Goal: Task Accomplishment & Management: Complete application form

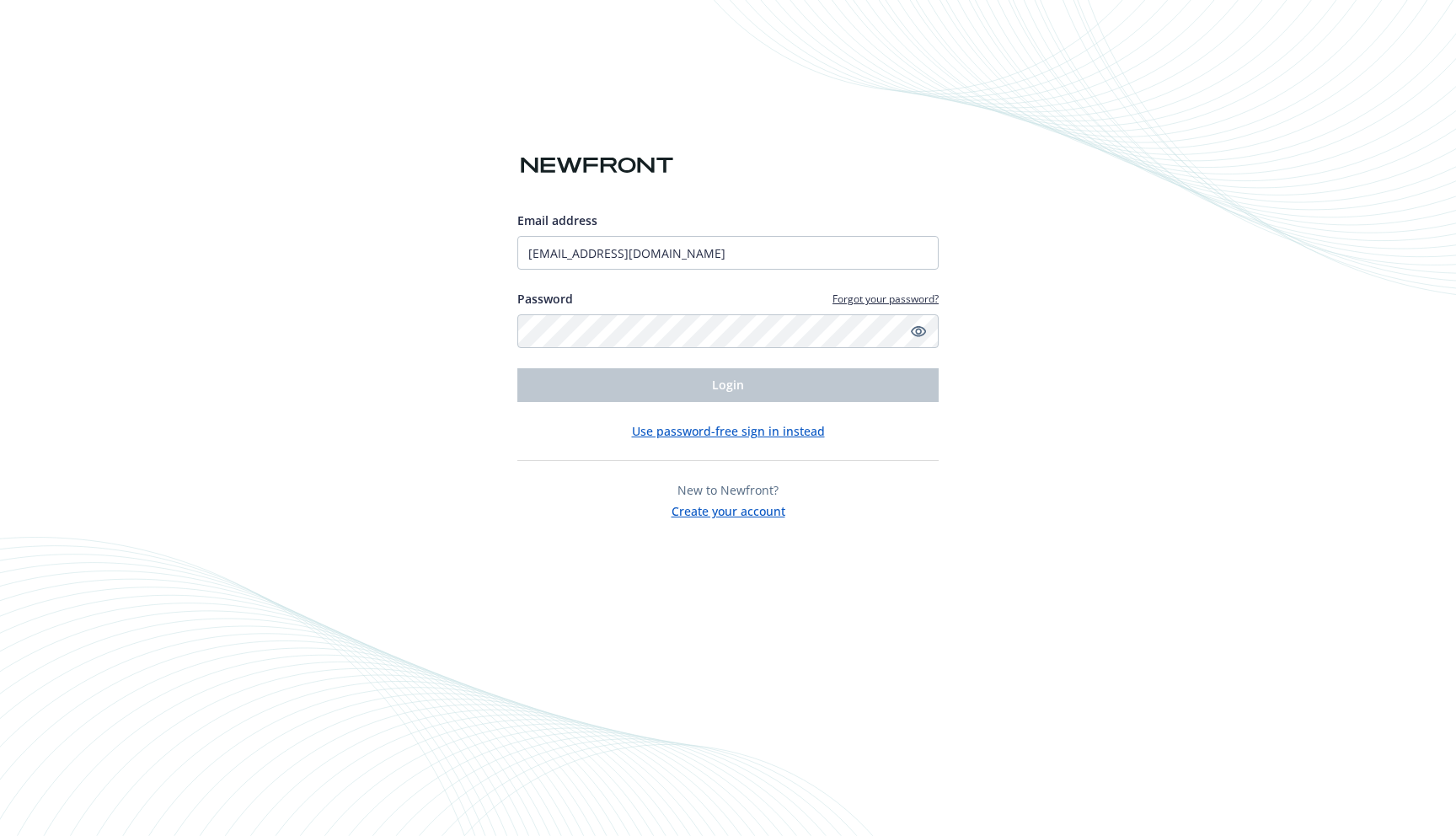
type input "[EMAIL_ADDRESS][DOMAIN_NAME]"
click at [750, 431] on button "Use password-free sign in instead" at bounding box center [728, 430] width 193 height 18
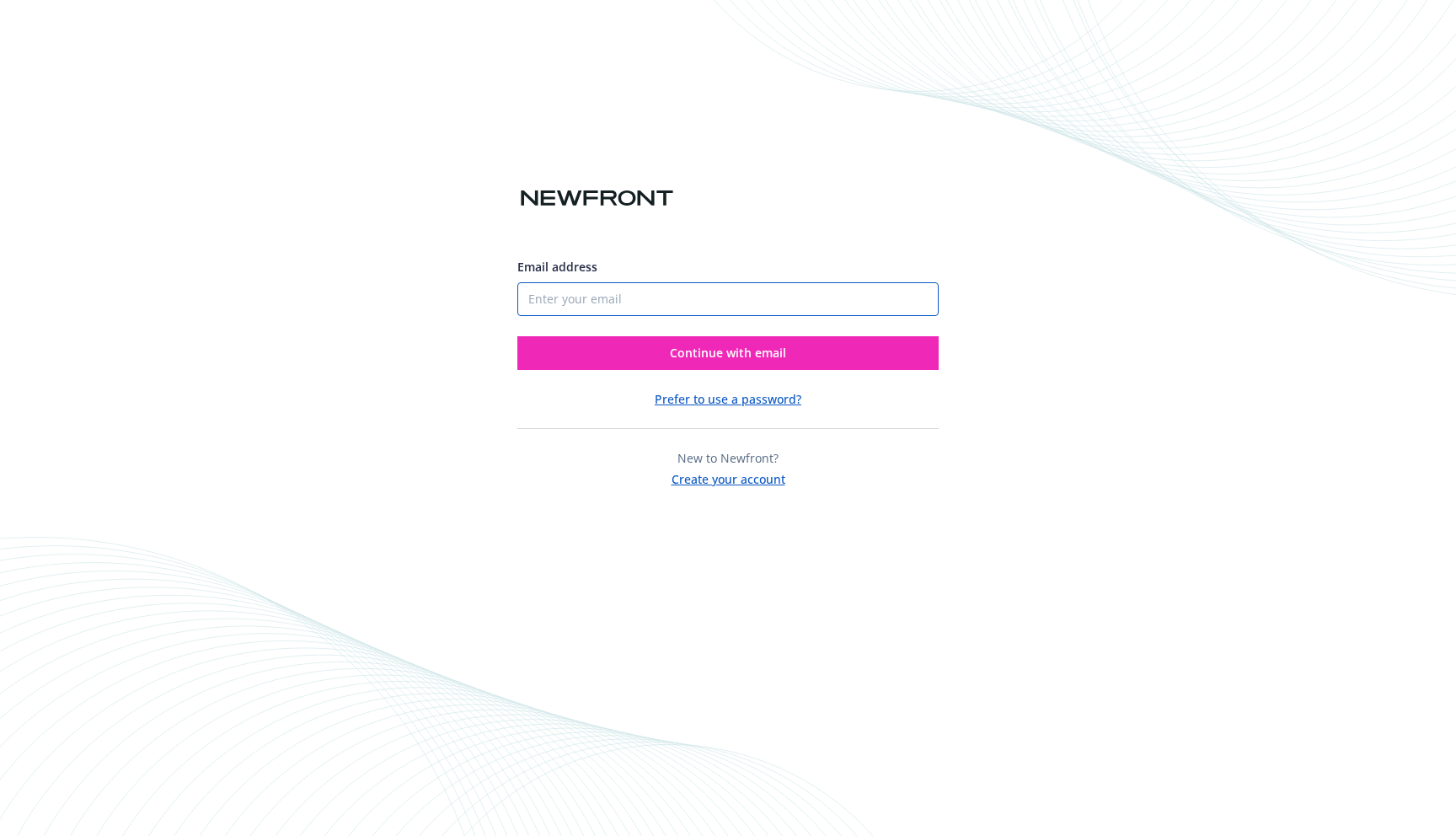
click at [626, 294] on input "Email address" at bounding box center [728, 299] width 422 height 34
paste input "lizhuogo+1@gmail.com"
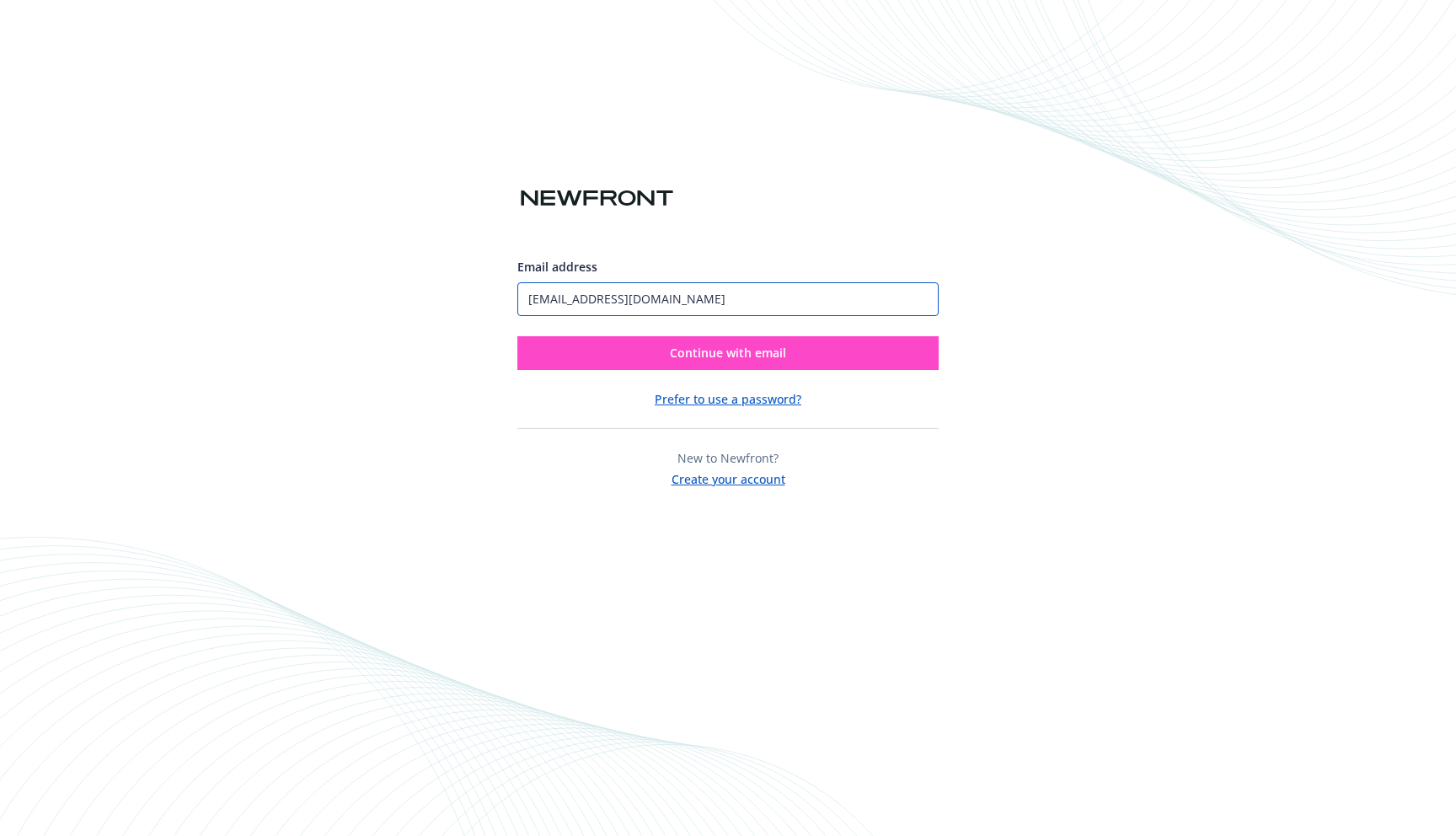
type input "lizhuogo+1@gmail.com"
click at [674, 342] on button "Continue with email" at bounding box center [728, 353] width 422 height 34
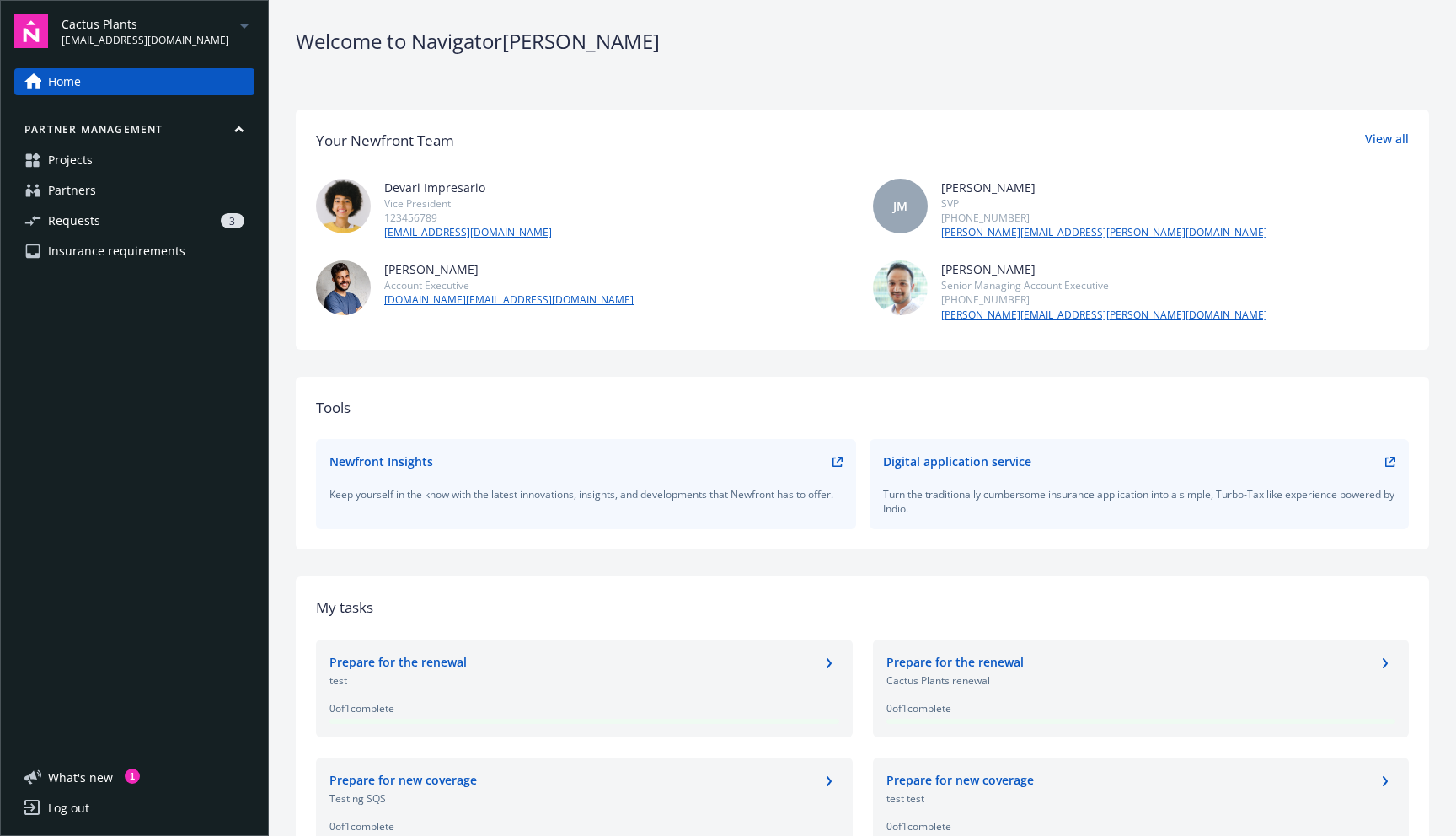
click at [103, 224] on link "Requests 3" at bounding box center [134, 221] width 240 height 27
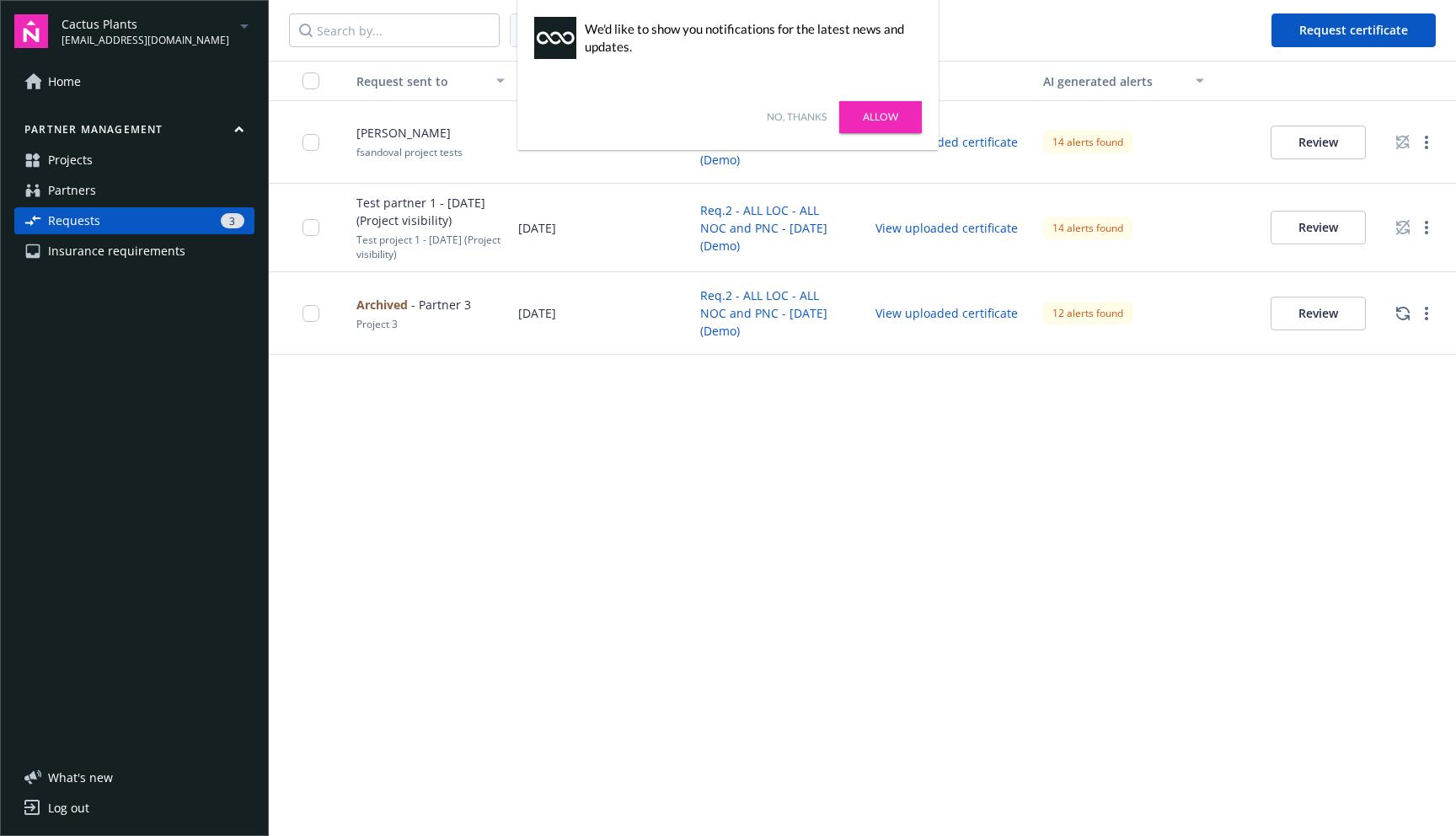
click at [94, 191] on link "Partners" at bounding box center [134, 190] width 240 height 27
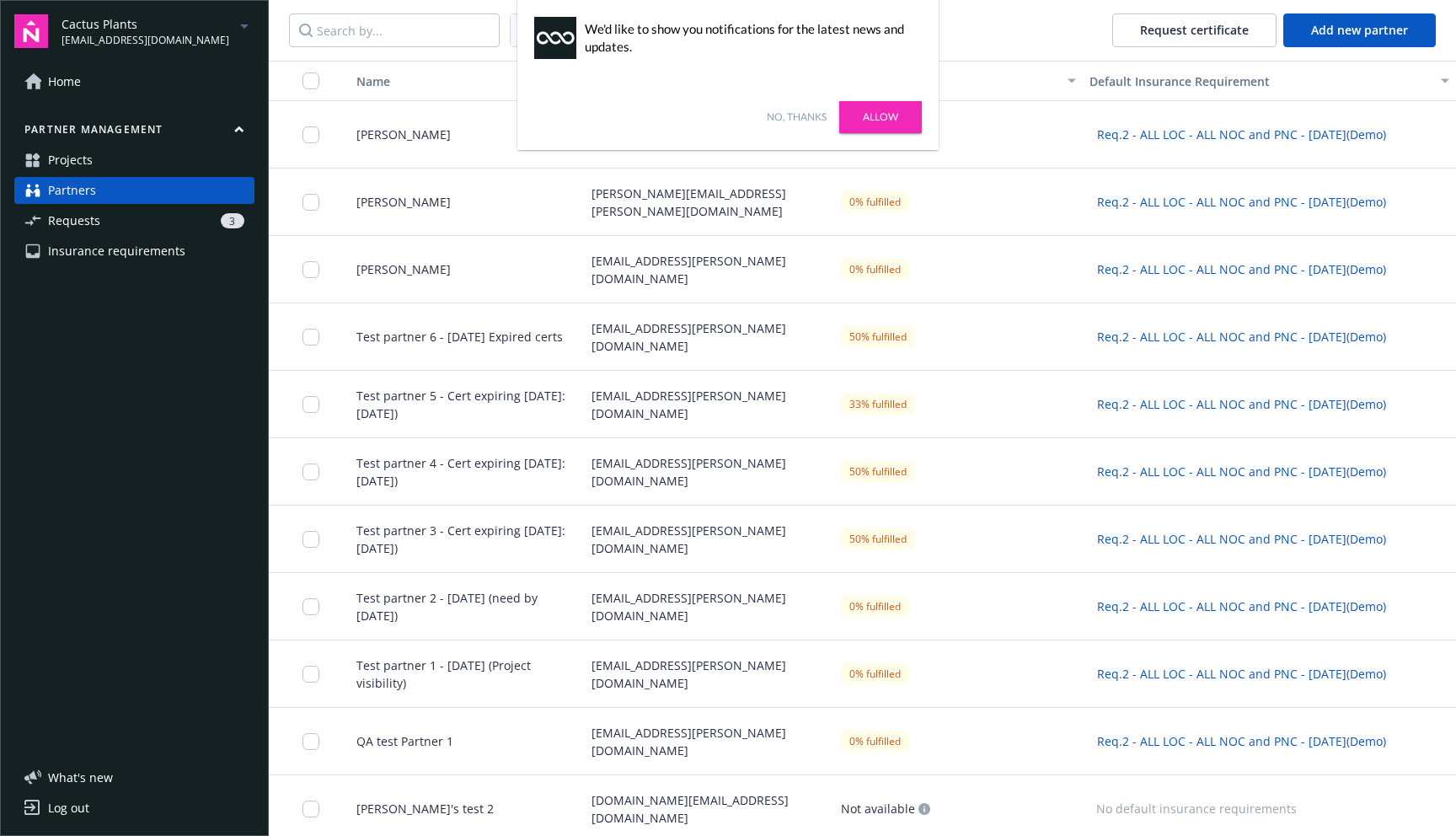
click at [791, 114] on link "No, thanks" at bounding box center [797, 117] width 60 height 15
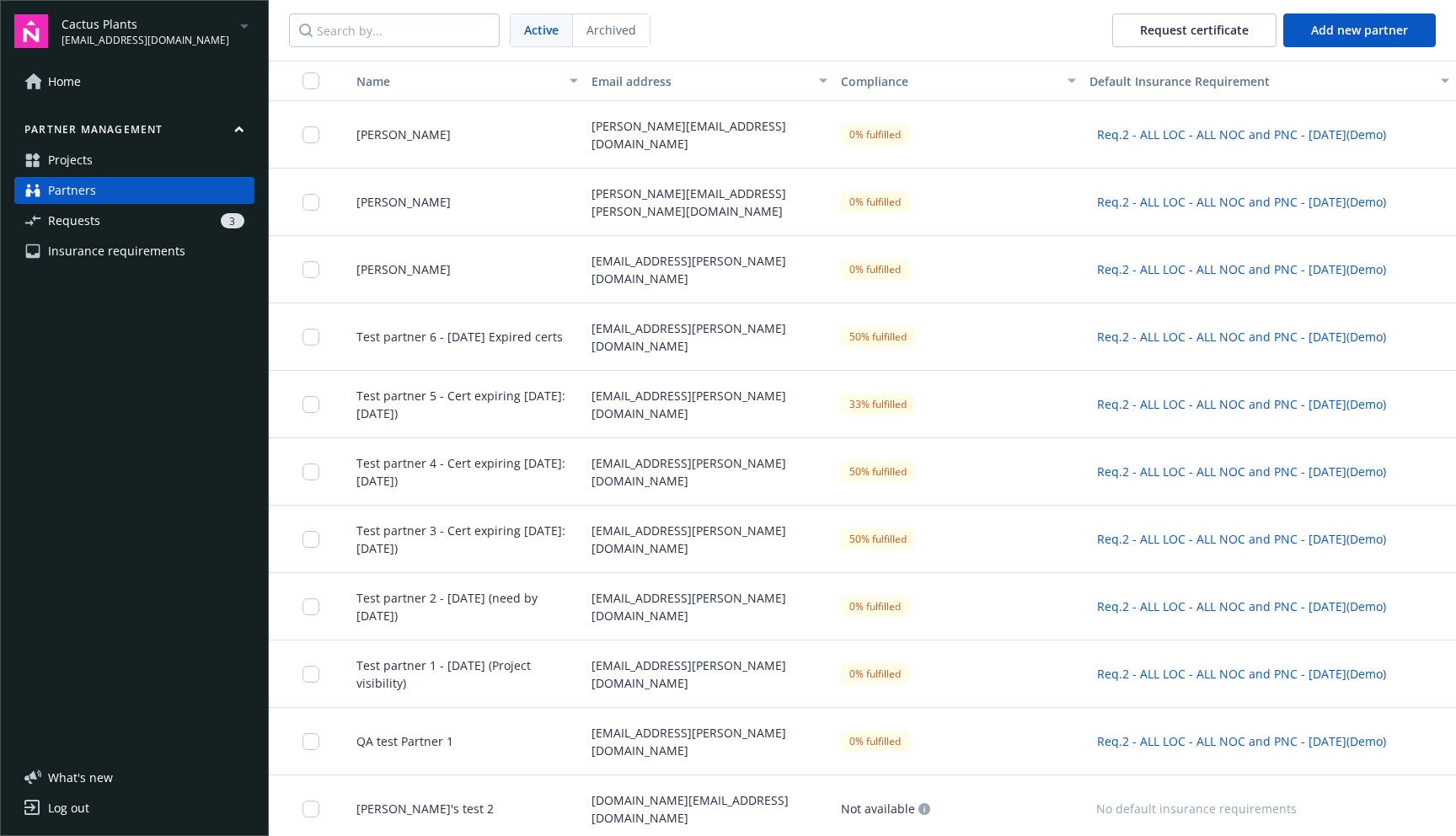
click at [236, 30] on icon "arrowDropDown" at bounding box center [245, 26] width 20 height 20
drag, startPoint x: 103, startPoint y: 224, endPoint x: 166, endPoint y: 132, distance: 111.5
click at [166, 132] on span "Way Super Cool Company" at bounding box center [142, 135] width 148 height 34
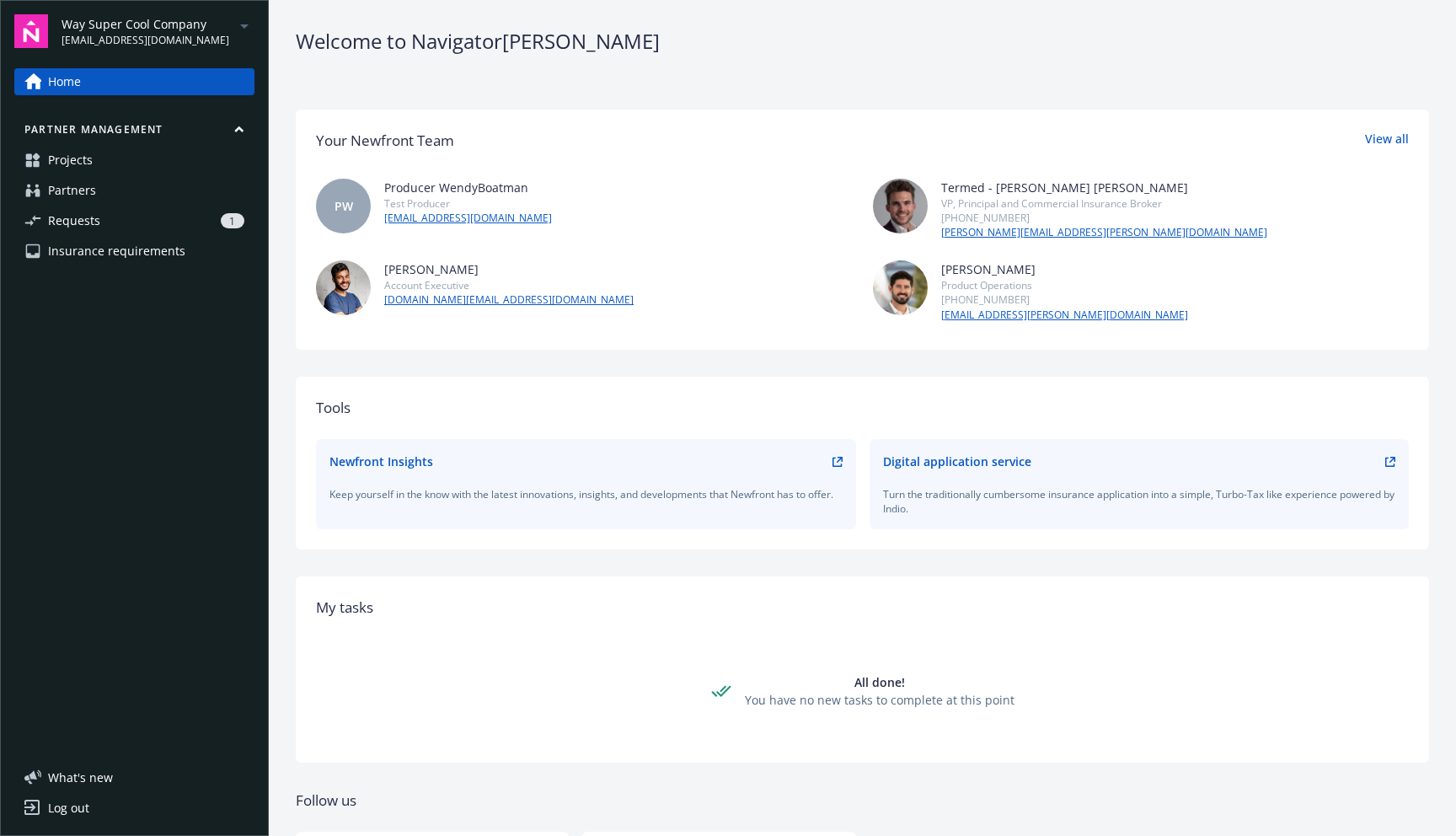
click at [103, 199] on link "Partners" at bounding box center [134, 190] width 240 height 27
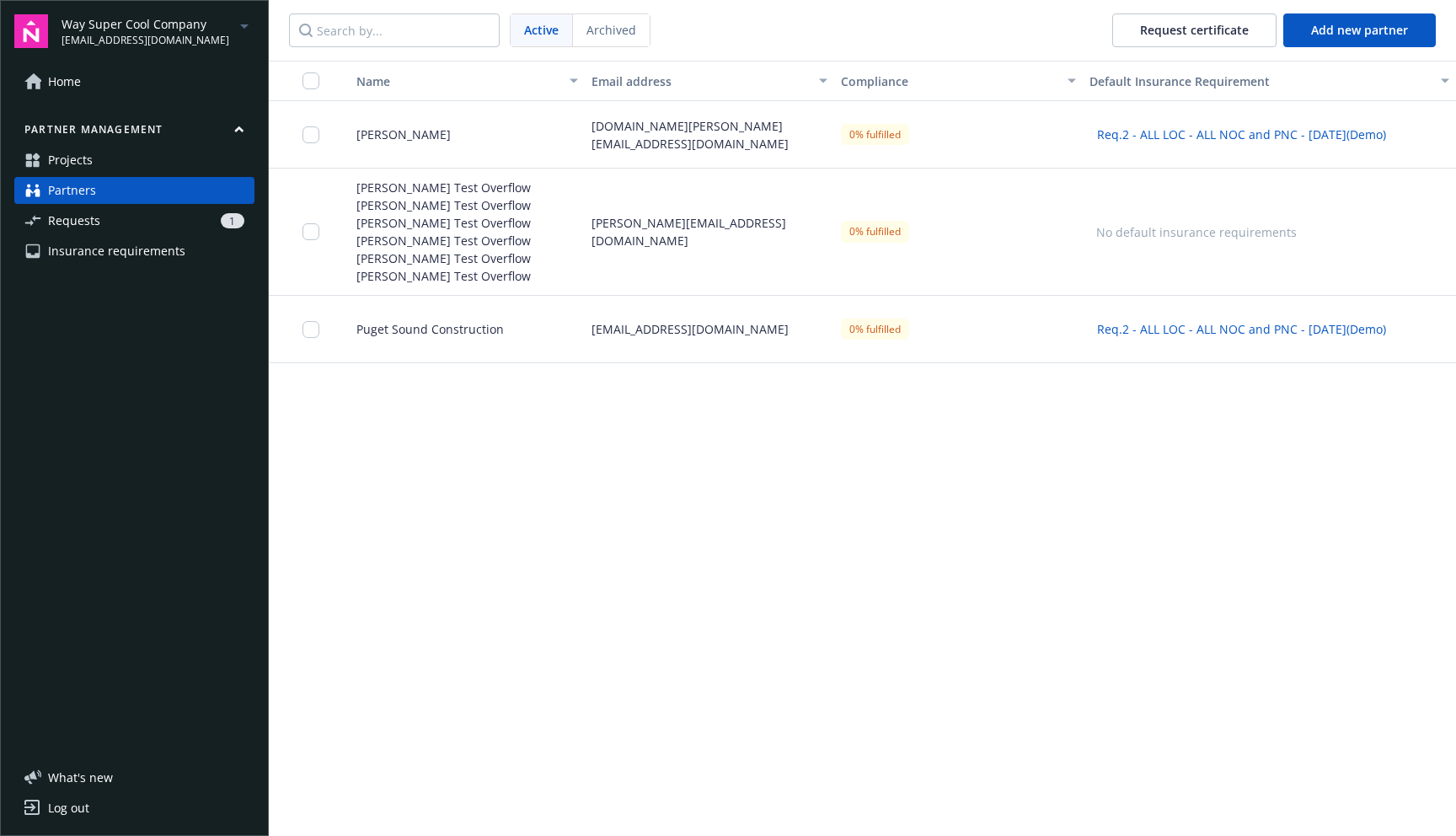
drag, startPoint x: 166, startPoint y: 132, endPoint x: 461, endPoint y: 138, distance: 295.1
click at [461, 138] on div "Kevin Test" at bounding box center [460, 135] width 249 height 67
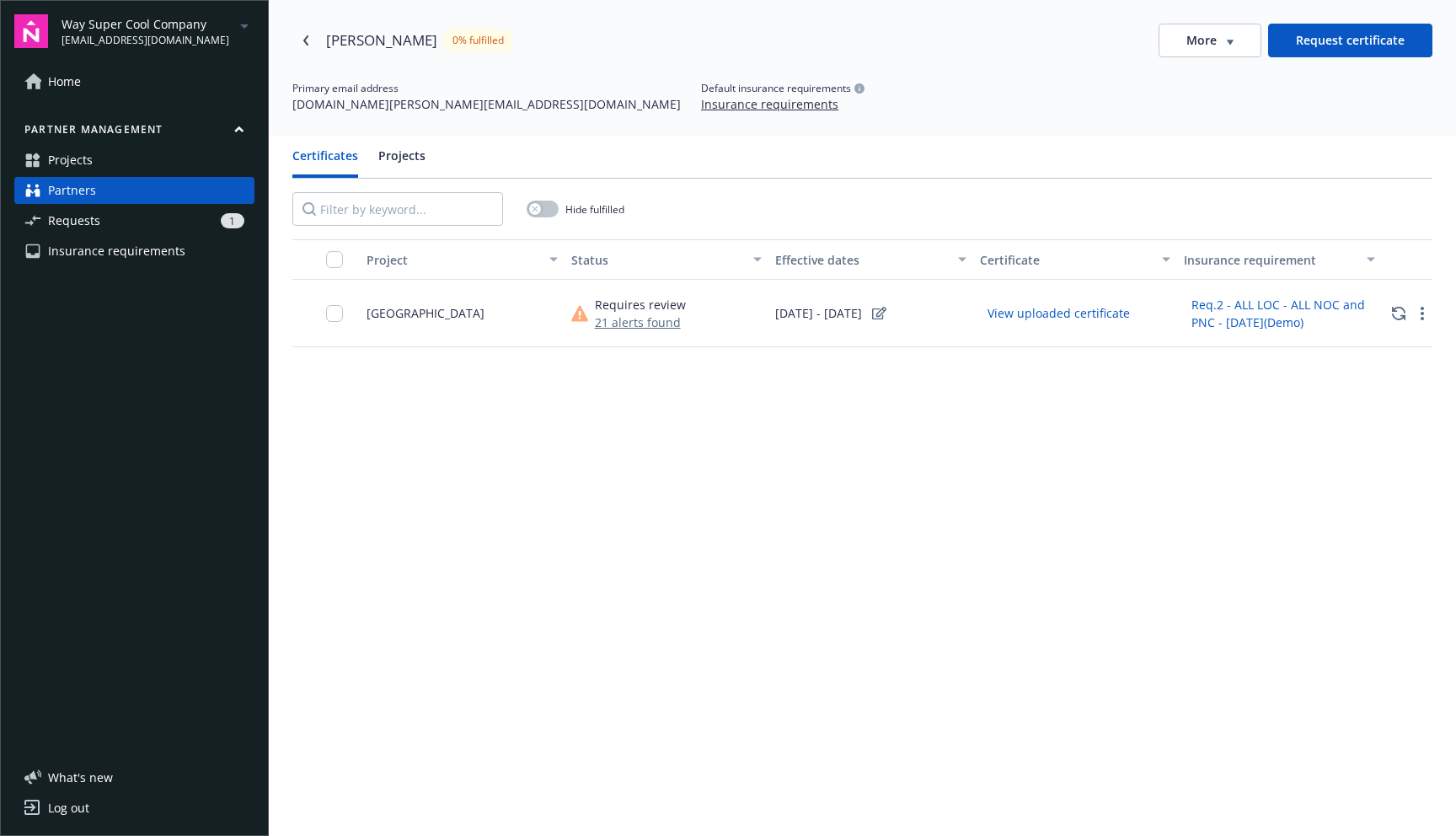
click at [1326, 44] on button "Request certificate" at bounding box center [1350, 40] width 164 height 34
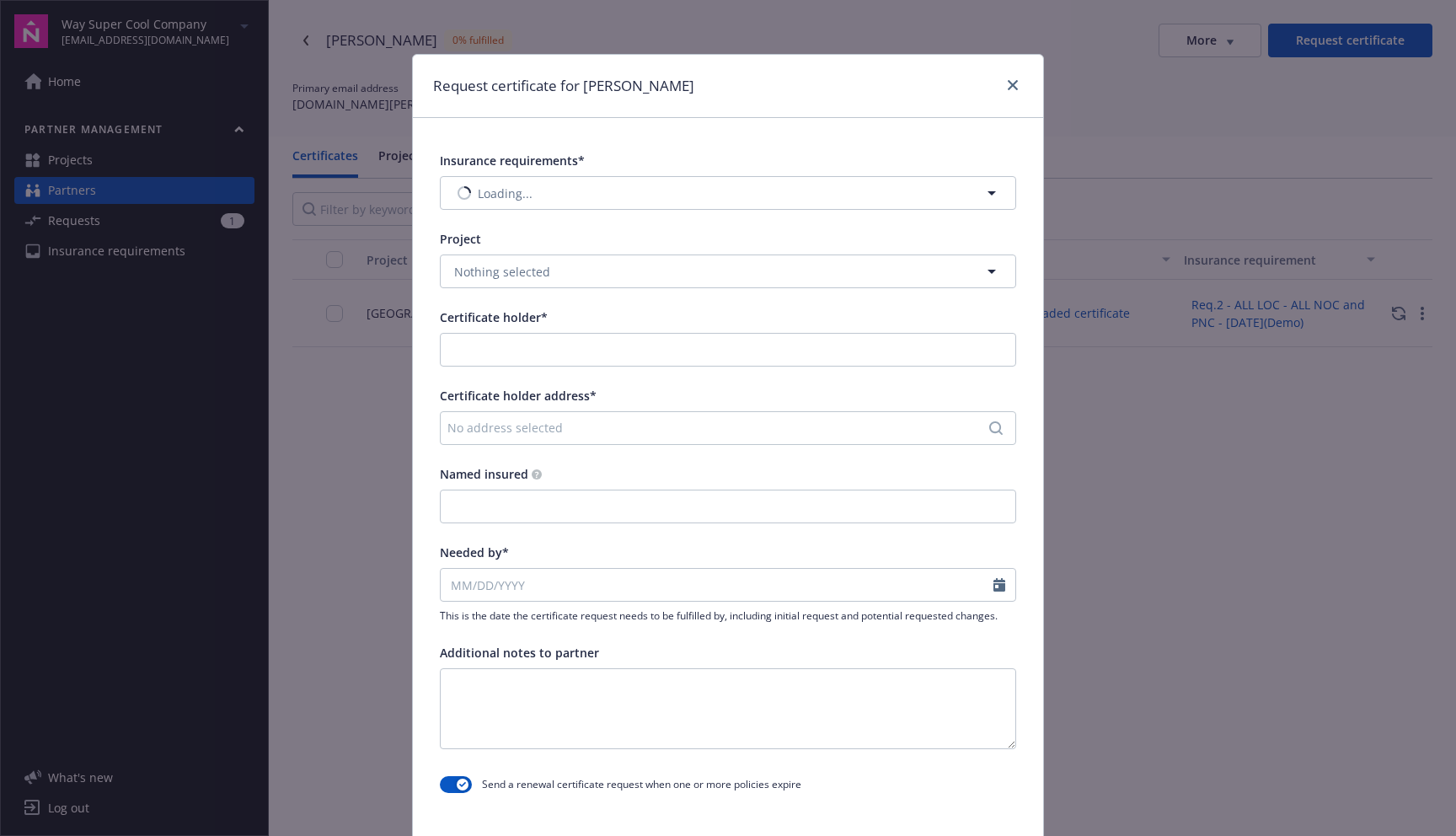
type input "Kevin Test"
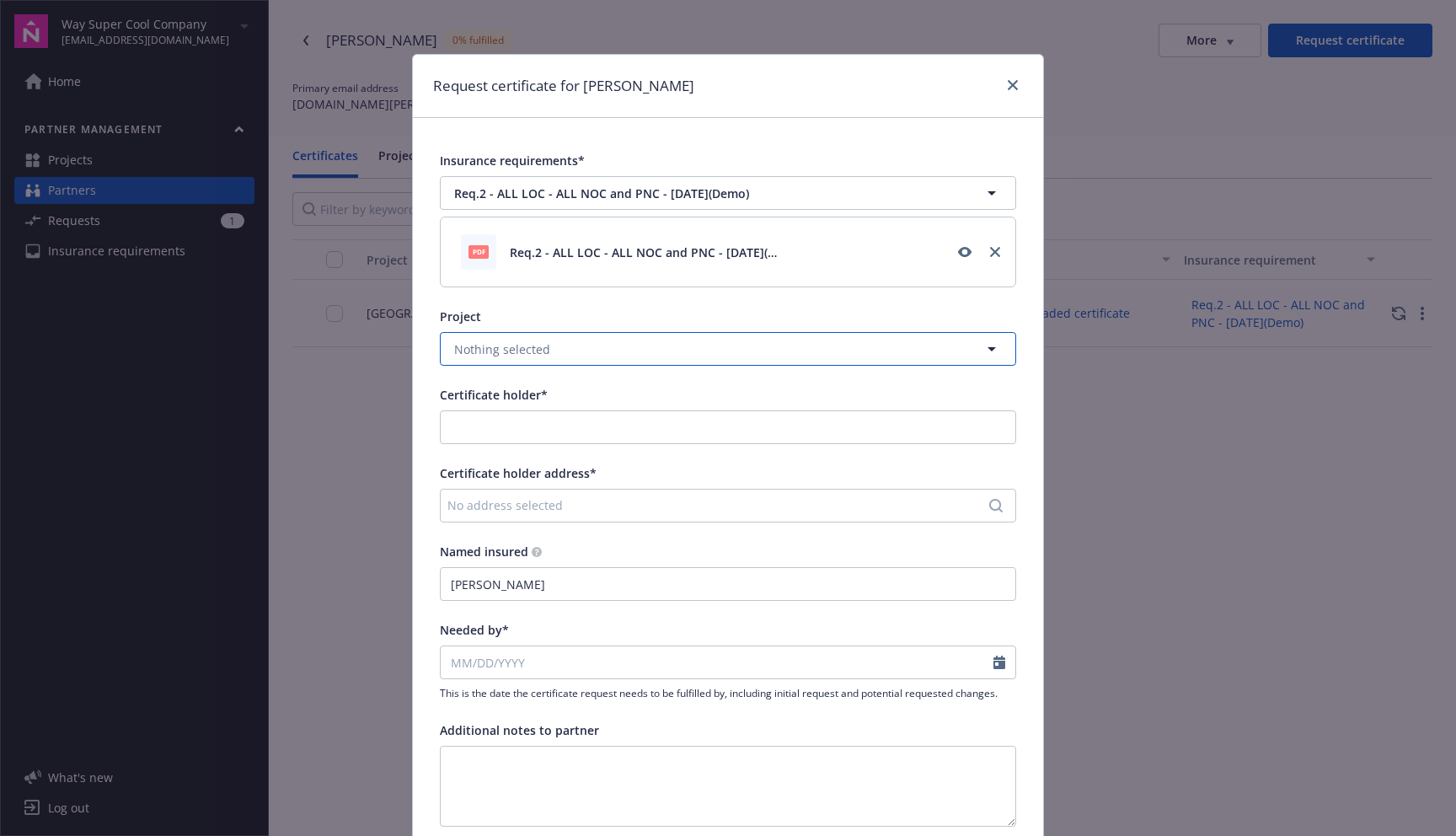
click at [541, 349] on span "Nothing selected" at bounding box center [502, 349] width 96 height 18
click at [535, 405] on div "Bellevue Downtown Park" at bounding box center [515, 396] width 129 height 24
click at [545, 435] on input "Certificate holder*" at bounding box center [727, 427] width 574 height 32
drag, startPoint x: 461, startPoint y: 138, endPoint x: 536, endPoint y: 463, distance: 333.5
click at [536, 463] on div "Way Super Cool Company" at bounding box center [562, 465] width 235 height 28
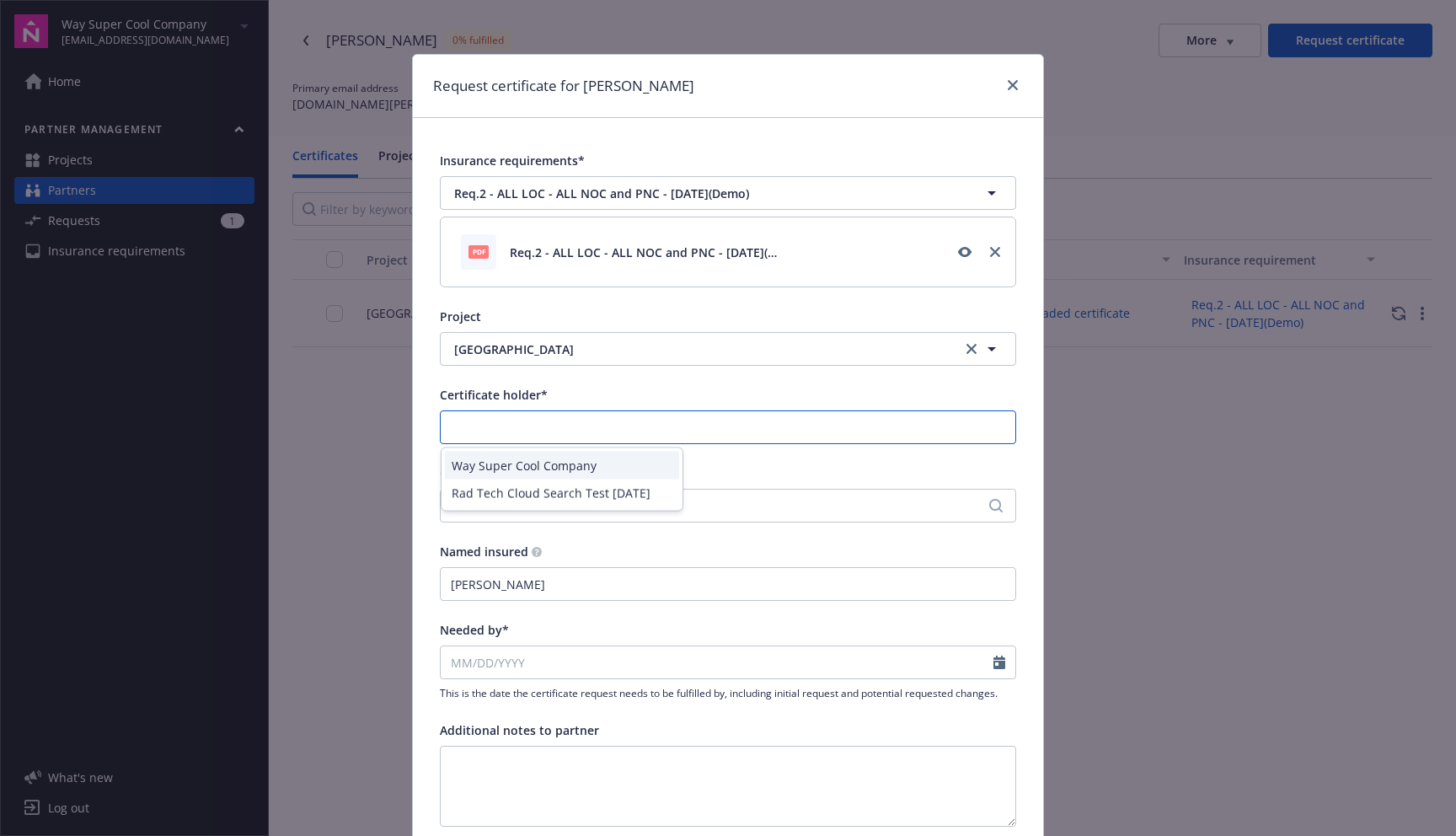
type input "Way Super Cool Company"
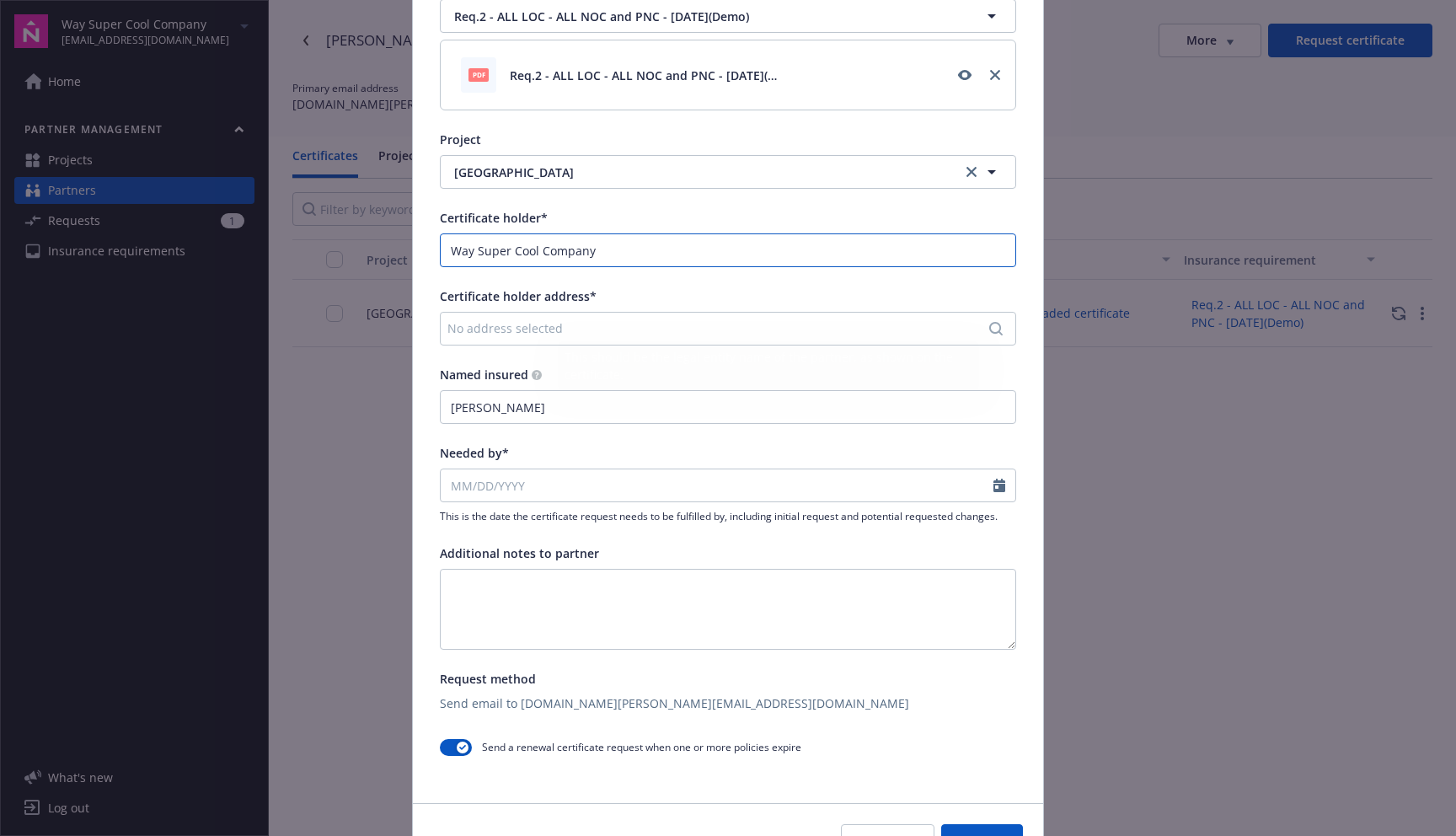
scroll to position [186, 0]
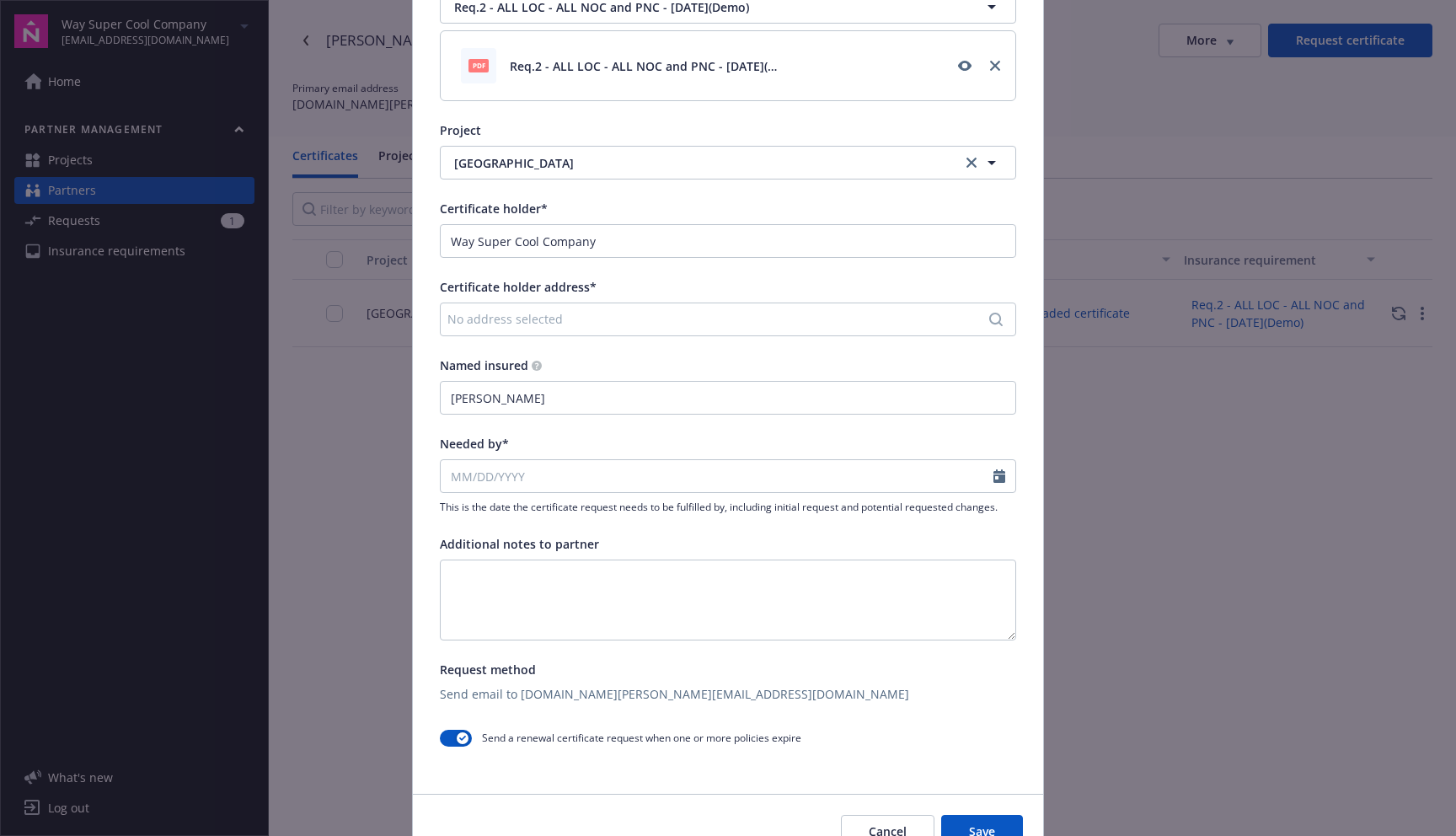
click at [578, 330] on div "No address selected" at bounding box center [727, 319] width 576 height 34
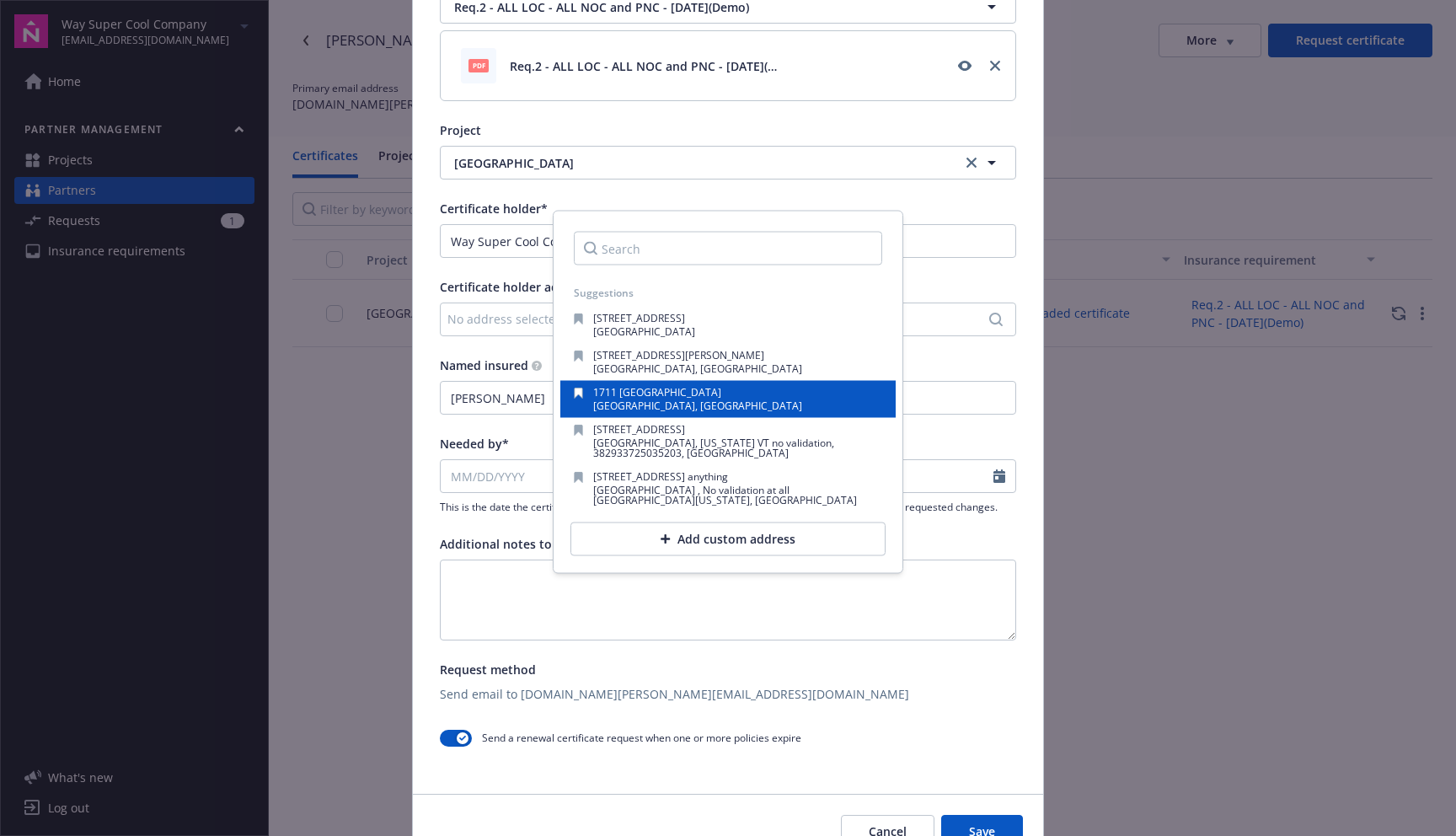
click at [600, 411] on span "San Francisco, CA, 94109, USA" at bounding box center [697, 405] width 209 height 14
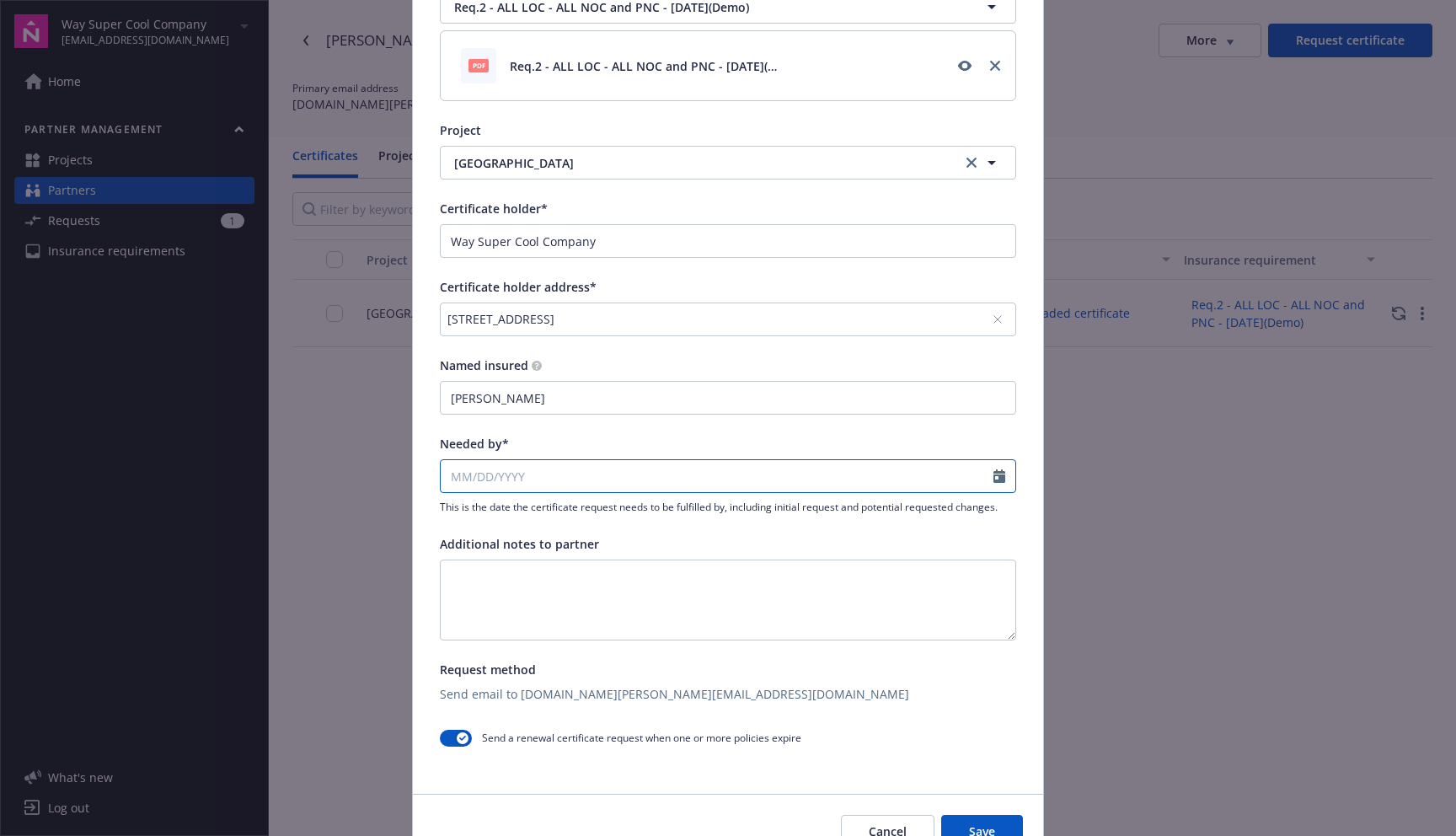
select select "10"
drag, startPoint x: 536, startPoint y: 463, endPoint x: 521, endPoint y: 471, distance: 17.0
click at [521, 471] on input "Needed by*" at bounding box center [717, 476] width 553 height 32
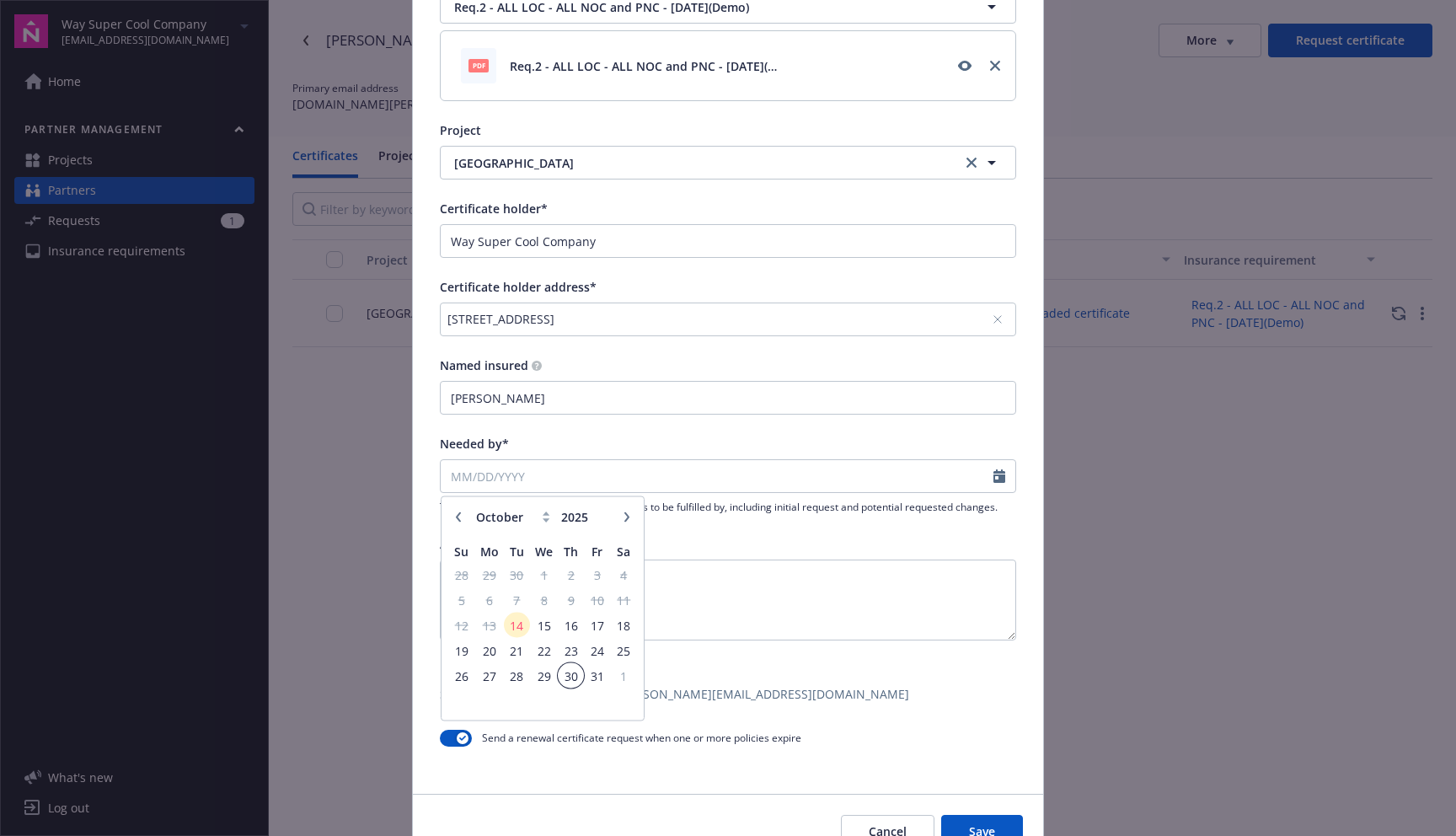
click at [560, 672] on span "30" at bounding box center [571, 675] width 22 height 21
type input "10/30/2025"
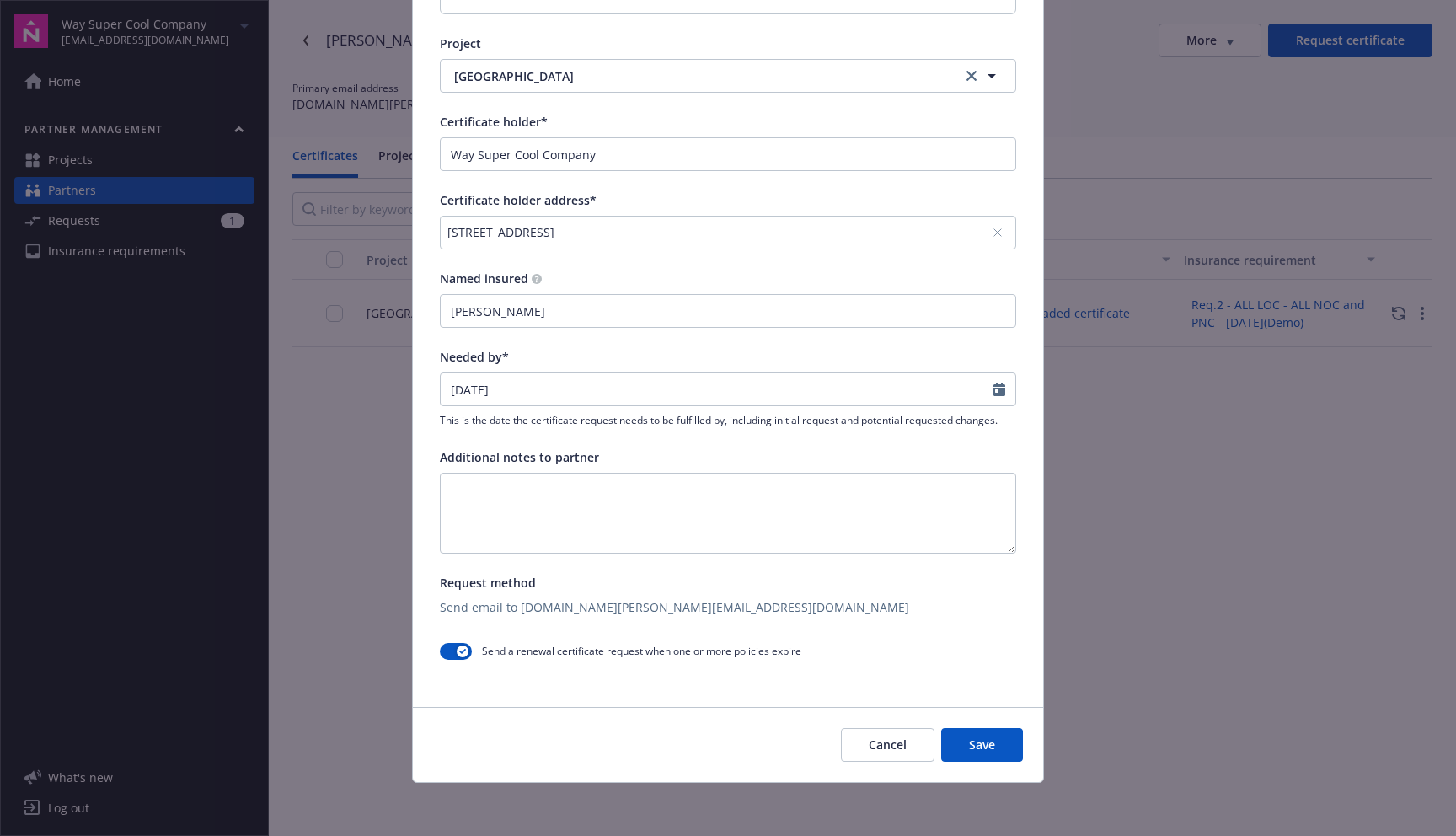
click at [990, 755] on button "Save" at bounding box center [982, 745] width 82 height 34
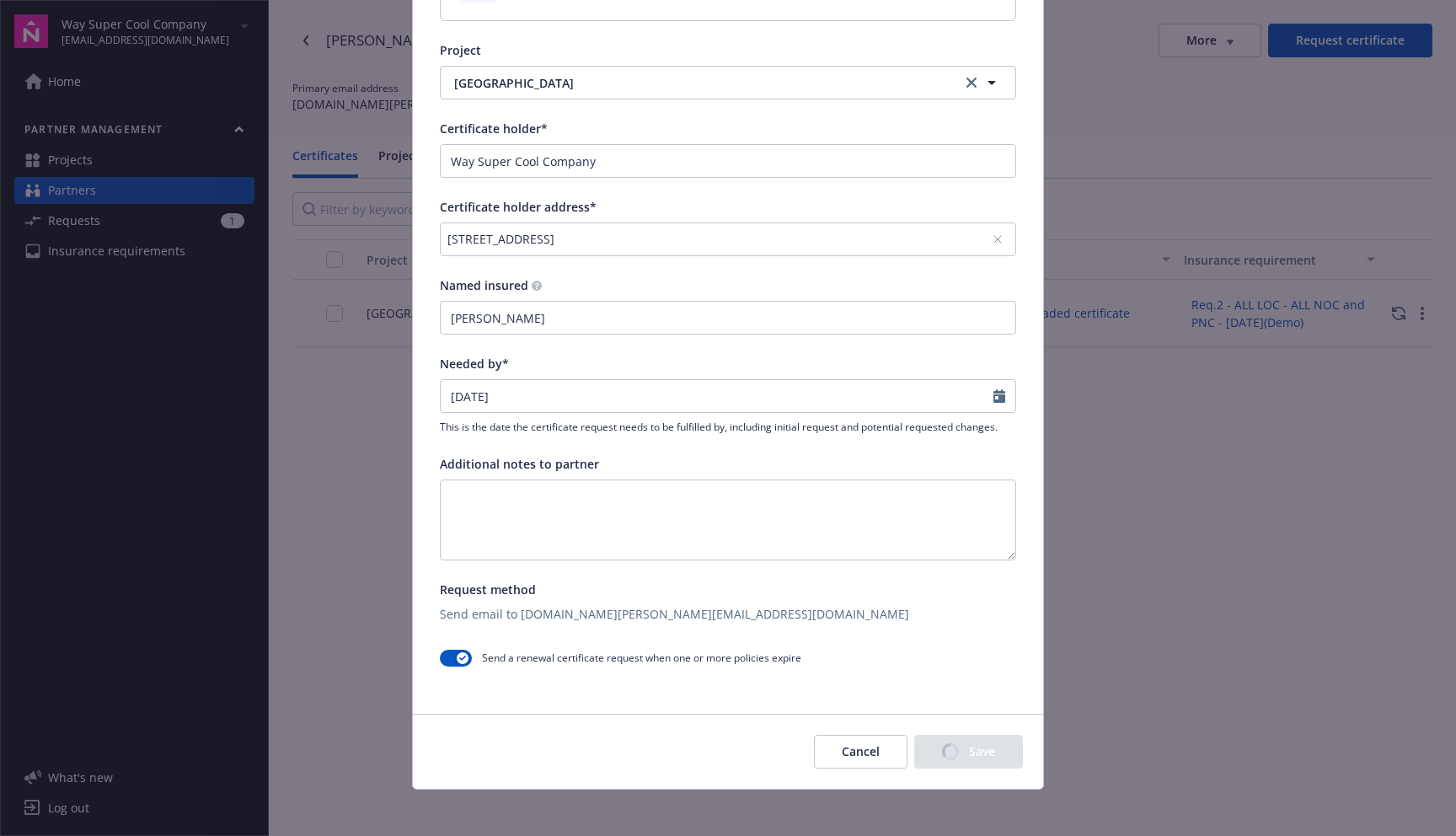
scroll to position [279, 0]
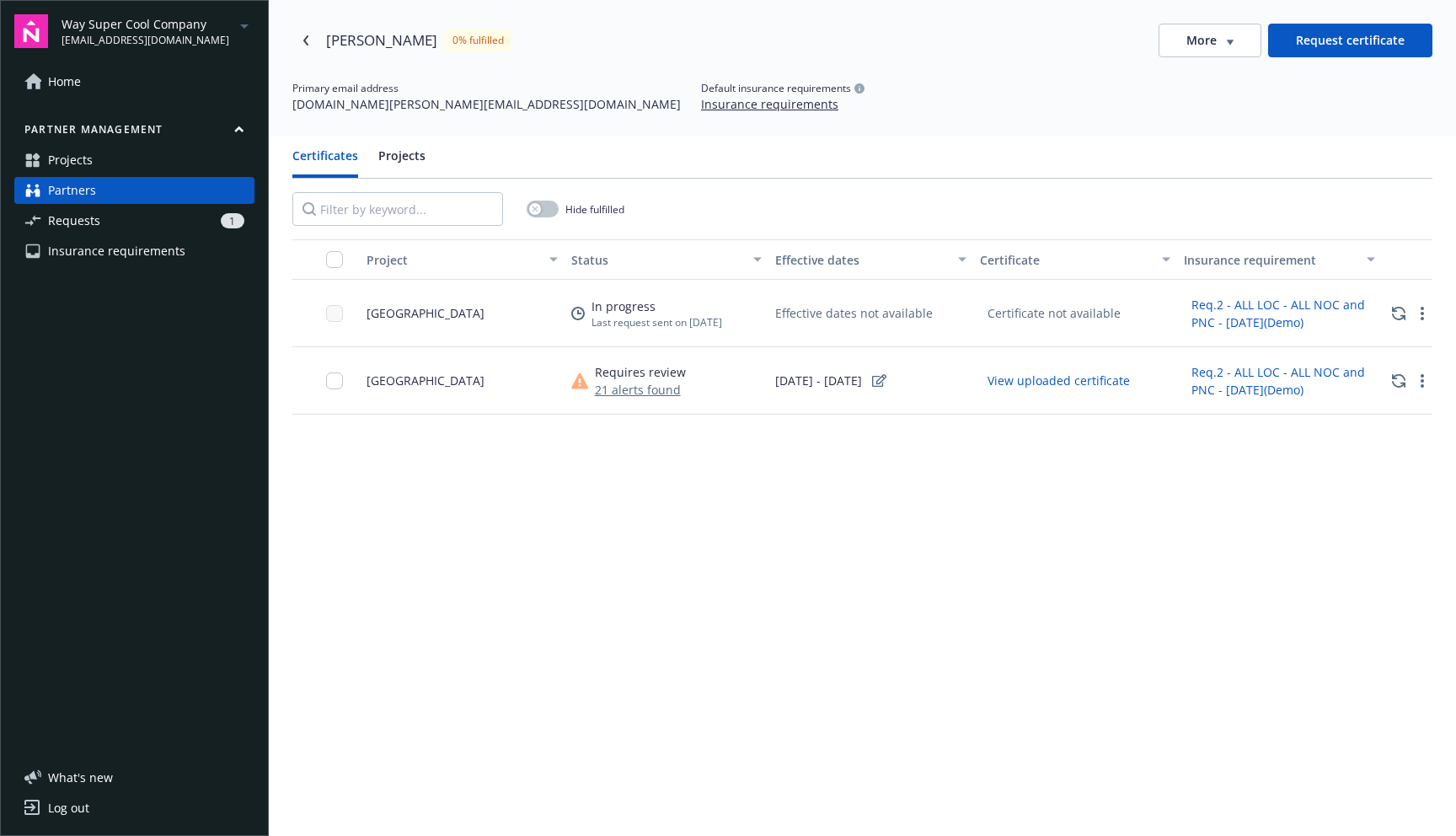
click at [606, 520] on div "Project Status Effective dates Certificate Insurance requirement Bellevue Downt…" at bounding box center [862, 627] width 1140 height 775
